Goal: Check status: Check status

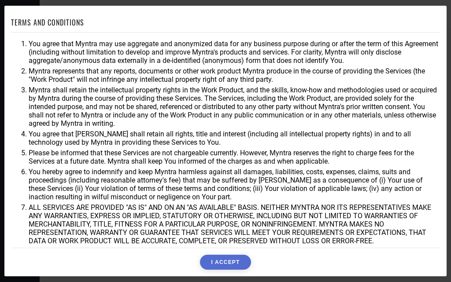
scroll to position [32, 0]
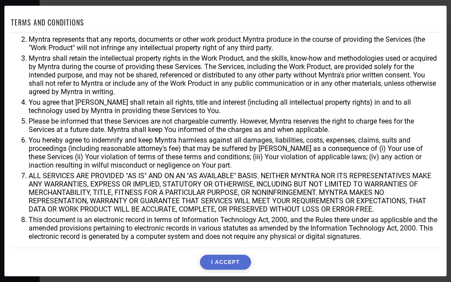
drag, startPoint x: 240, startPoint y: 262, endPoint x: 254, endPoint y: 212, distance: 51.1
click at [241, 262] on button "I ACCEPT" at bounding box center [225, 262] width 51 height 15
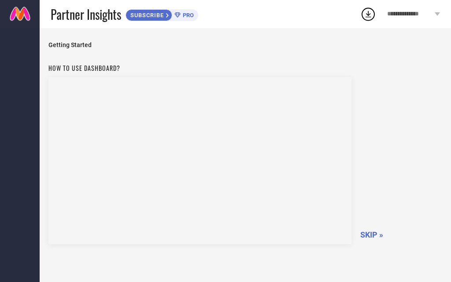
click at [375, 236] on span "SKIP »" at bounding box center [371, 234] width 23 height 9
